Goal: Find specific page/section

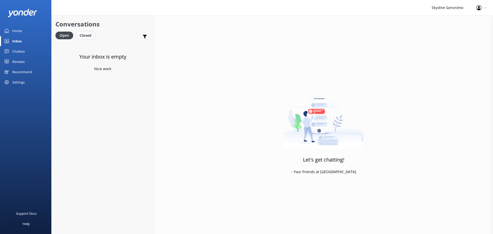
click at [83, 36] on div "Closed" at bounding box center [86, 36] width 20 height 8
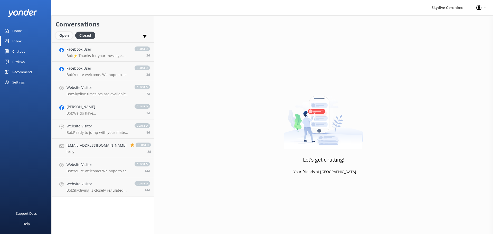
drag, startPoint x: 73, startPoint y: 30, endPoint x: 64, endPoint y: 34, distance: 10.1
click at [73, 30] on div "Conversations Open Closed Important Converted Assigned to me Unassigned" at bounding box center [103, 28] width 102 height 27
